Goal: Information Seeking & Learning: Compare options

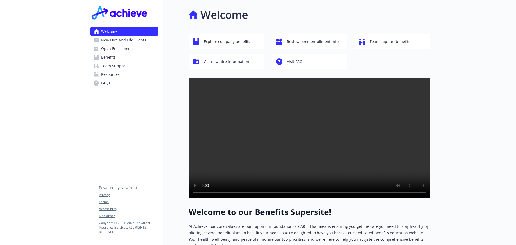
scroll to position [104, 0]
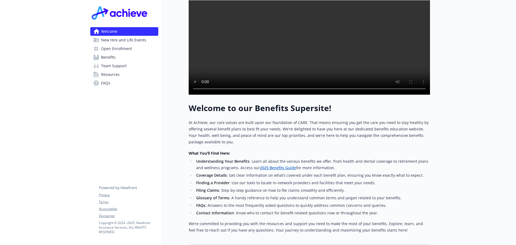
click at [265, 170] on link "2025 Benefits Guide" at bounding box center [278, 167] width 36 height 5
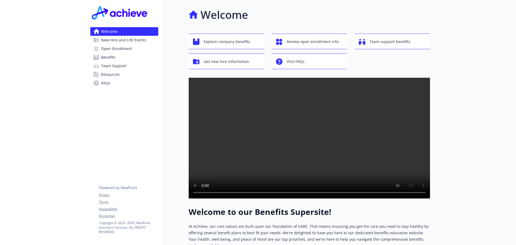
click at [125, 48] on span "Open Enrollment" at bounding box center [116, 48] width 31 height 9
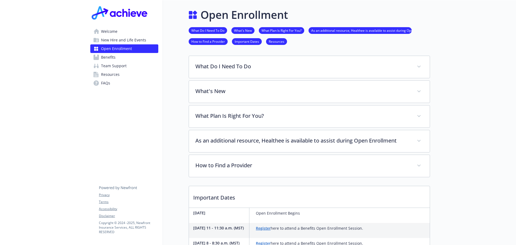
click at [114, 32] on span "Welcome" at bounding box center [109, 31] width 16 height 9
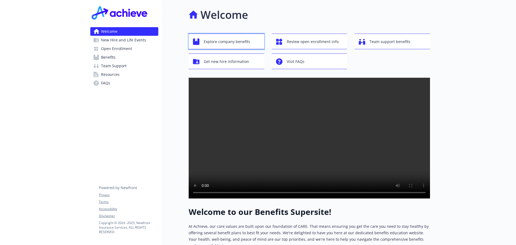
click at [209, 41] on span "Explore company benefits" at bounding box center [227, 42] width 47 height 10
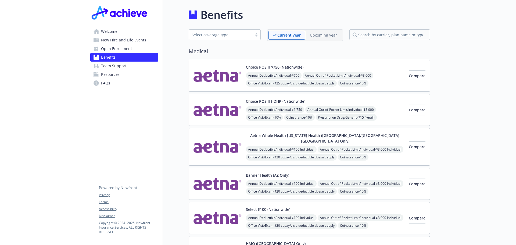
click at [321, 36] on p "Upcoming year" at bounding box center [323, 35] width 27 height 6
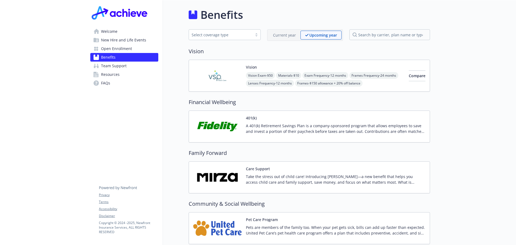
click at [278, 34] on p "Current year" at bounding box center [284, 35] width 23 height 6
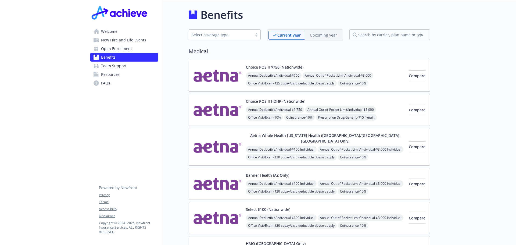
click at [215, 70] on img at bounding box center [217, 75] width 48 height 23
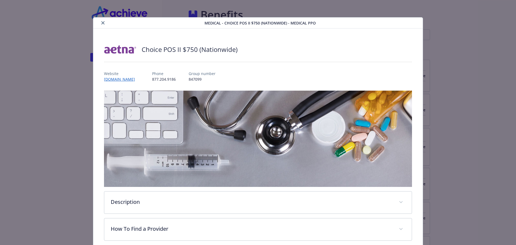
scroll to position [16, 0]
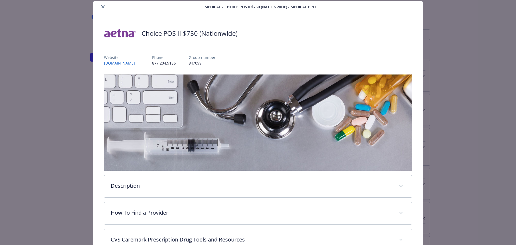
click at [100, 6] on button "close" at bounding box center [103, 6] width 6 height 6
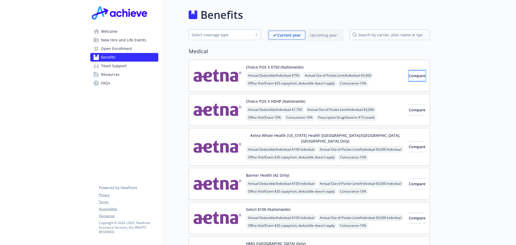
click at [418, 73] on button "Compare" at bounding box center [417, 75] width 17 height 11
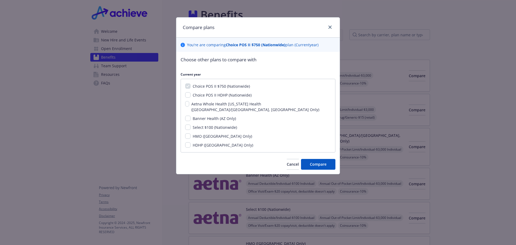
click at [200, 63] on p "Choose other plans to compare with" at bounding box center [258, 59] width 155 height 7
click at [211, 61] on p "Choose other plans to compare with" at bounding box center [258, 59] width 155 height 7
click at [241, 69] on div "Choose other plans to compare with Current year Choice POS II $750 (Nationwide)…" at bounding box center [258, 104] width 155 height 96
click at [332, 26] on icon "close" at bounding box center [330, 27] width 3 height 3
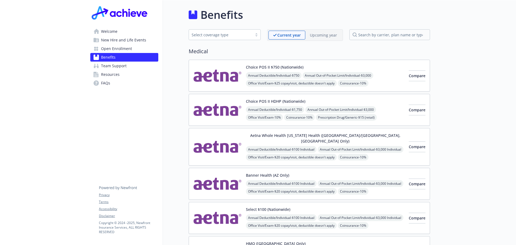
click at [324, 35] on p "Upcoming year" at bounding box center [323, 35] width 27 height 6
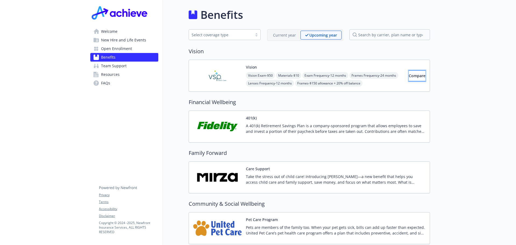
click at [409, 75] on button "Compare" at bounding box center [417, 75] width 17 height 11
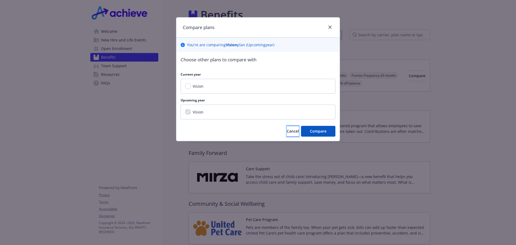
click at [287, 132] on span "Cancel" at bounding box center [293, 131] width 12 height 5
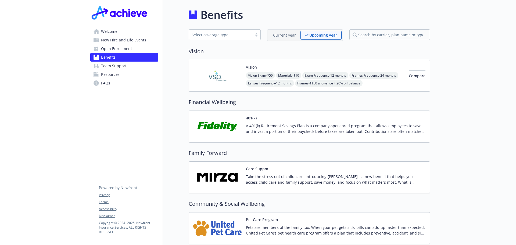
click at [290, 34] on p "Current year" at bounding box center [284, 35] width 23 height 6
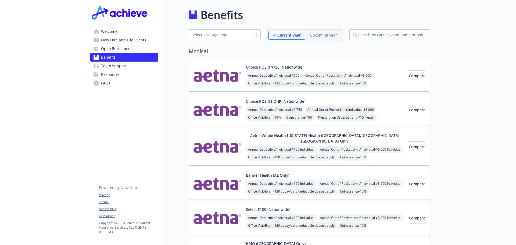
click at [317, 33] on p "Upcoming year" at bounding box center [323, 35] width 27 height 6
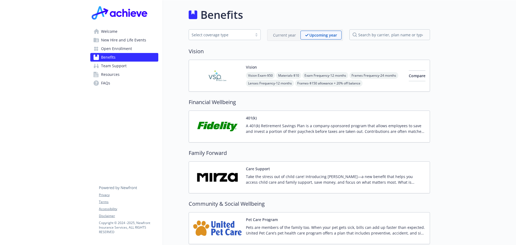
click at [290, 33] on p "Current year" at bounding box center [284, 35] width 23 height 6
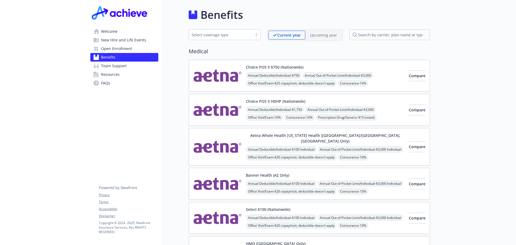
click at [115, 32] on span "Welcome" at bounding box center [109, 31] width 16 height 9
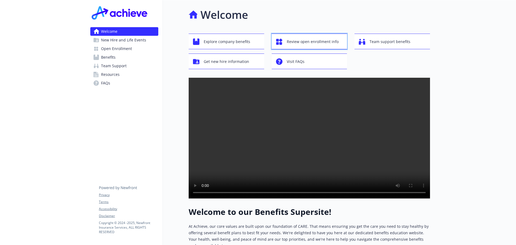
click at [316, 40] on span "Review open enrollment info" at bounding box center [313, 42] width 52 height 10
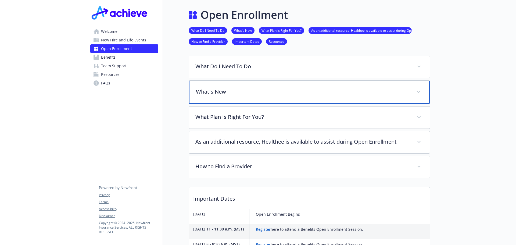
click at [239, 90] on p "What's New" at bounding box center [303, 92] width 214 height 8
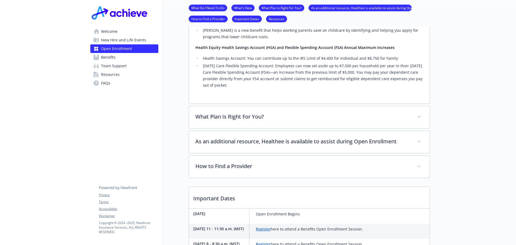
scroll to position [242, 0]
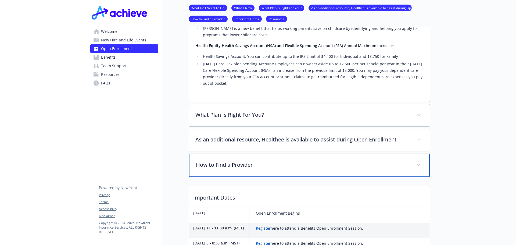
click at [263, 158] on div "How to Find a Provider" at bounding box center [309, 165] width 241 height 23
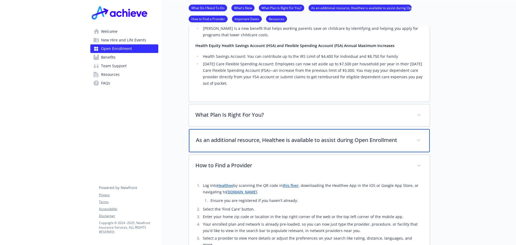
click at [264, 142] on p "As an additional resource, Healthee is available to assist during Open Enrollme…" at bounding box center [303, 140] width 214 height 8
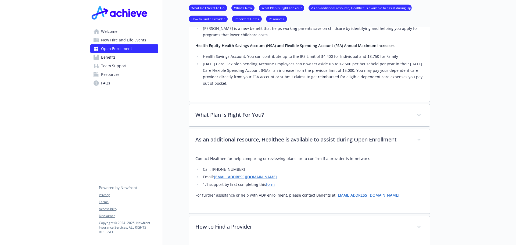
click at [107, 31] on span "Welcome" at bounding box center [109, 31] width 16 height 9
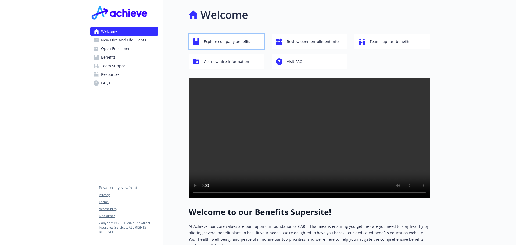
click at [229, 40] on span "Explore company benefits" at bounding box center [227, 42] width 47 height 10
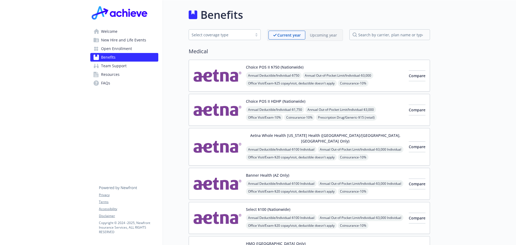
click at [325, 34] on p "Upcoming year" at bounding box center [323, 35] width 27 height 6
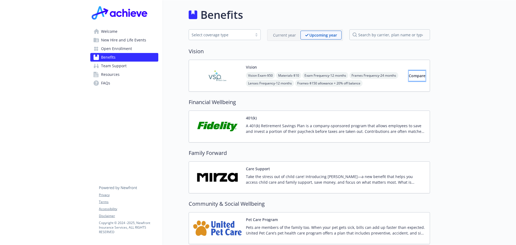
click at [409, 77] on span "Compare" at bounding box center [417, 75] width 17 height 5
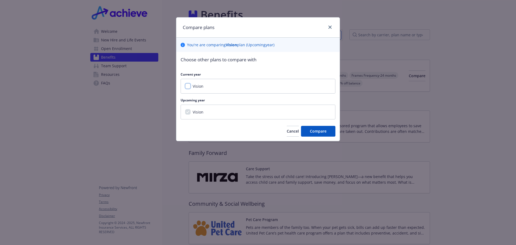
click at [186, 85] on input "Vision" at bounding box center [187, 85] width 5 height 5
checkbox input "true"
click at [318, 128] on button "Compare" at bounding box center [318, 131] width 34 height 11
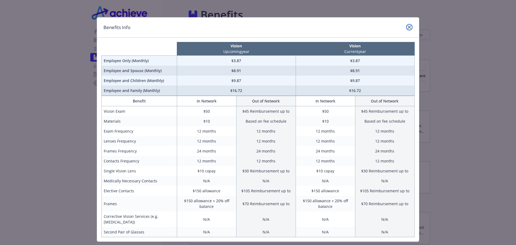
click at [408, 27] on icon "close" at bounding box center [409, 27] width 3 height 3
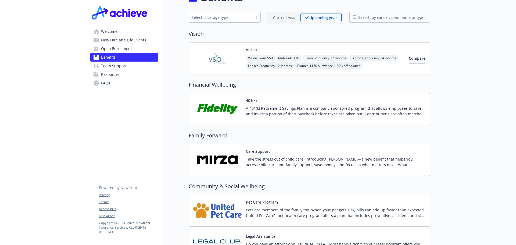
scroll to position [27, 0]
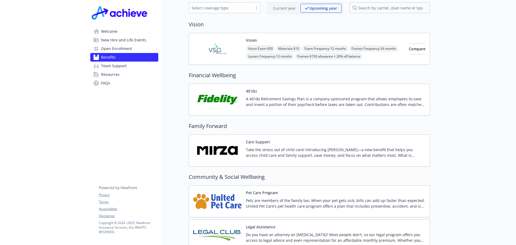
click at [280, 9] on p "Current year" at bounding box center [284, 8] width 23 height 6
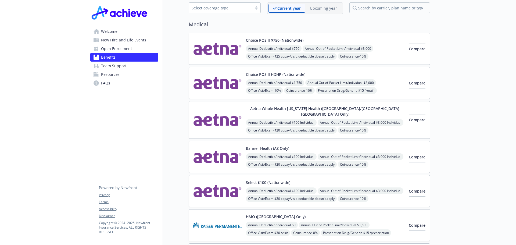
click at [319, 9] on p "Upcoming year" at bounding box center [323, 8] width 27 height 6
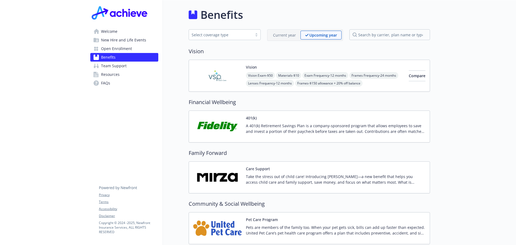
click at [109, 32] on span "Welcome" at bounding box center [109, 31] width 16 height 9
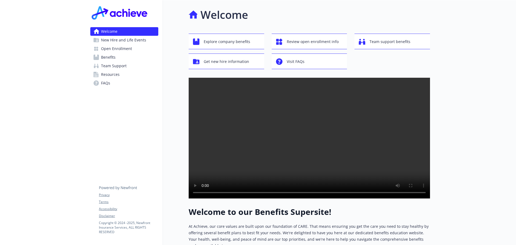
click at [127, 48] on span "Open Enrollment" at bounding box center [116, 48] width 31 height 9
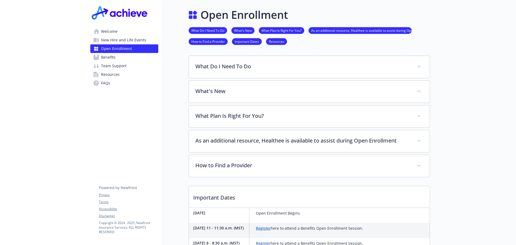
click at [113, 58] on span "Benefits" at bounding box center [108, 57] width 15 height 9
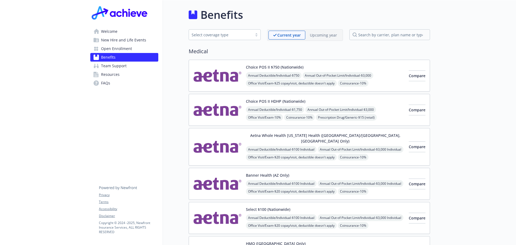
click at [325, 33] on p "Upcoming year" at bounding box center [323, 35] width 27 height 6
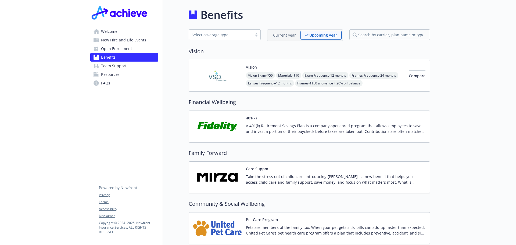
click at [290, 33] on p "Current year" at bounding box center [284, 35] width 23 height 6
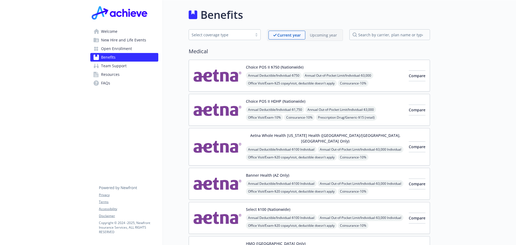
click at [228, 181] on img at bounding box center [217, 183] width 48 height 23
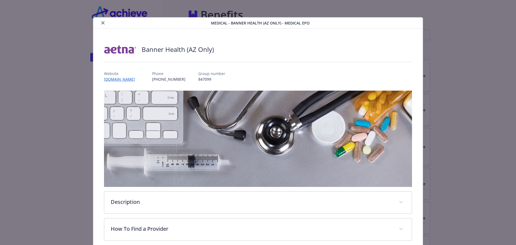
scroll to position [16, 0]
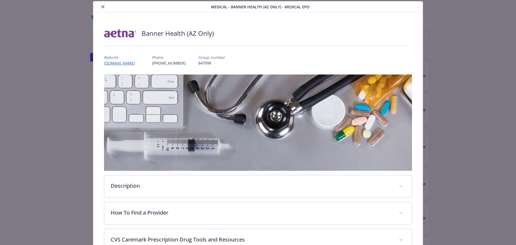
click at [102, 6] on icon "close" at bounding box center [102, 6] width 3 height 3
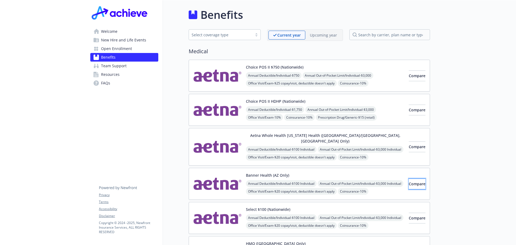
click at [409, 181] on span "Compare" at bounding box center [417, 183] width 17 height 5
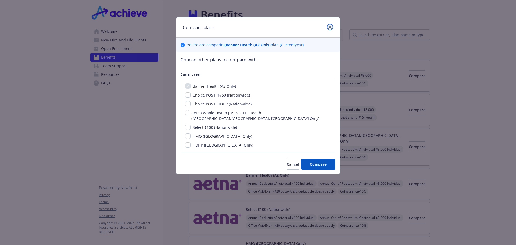
click at [329, 25] on link "close" at bounding box center [330, 27] width 6 height 6
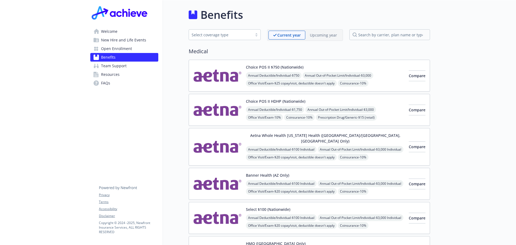
click at [108, 33] on span "Welcome" at bounding box center [109, 31] width 16 height 9
